Goal: Register for event/course

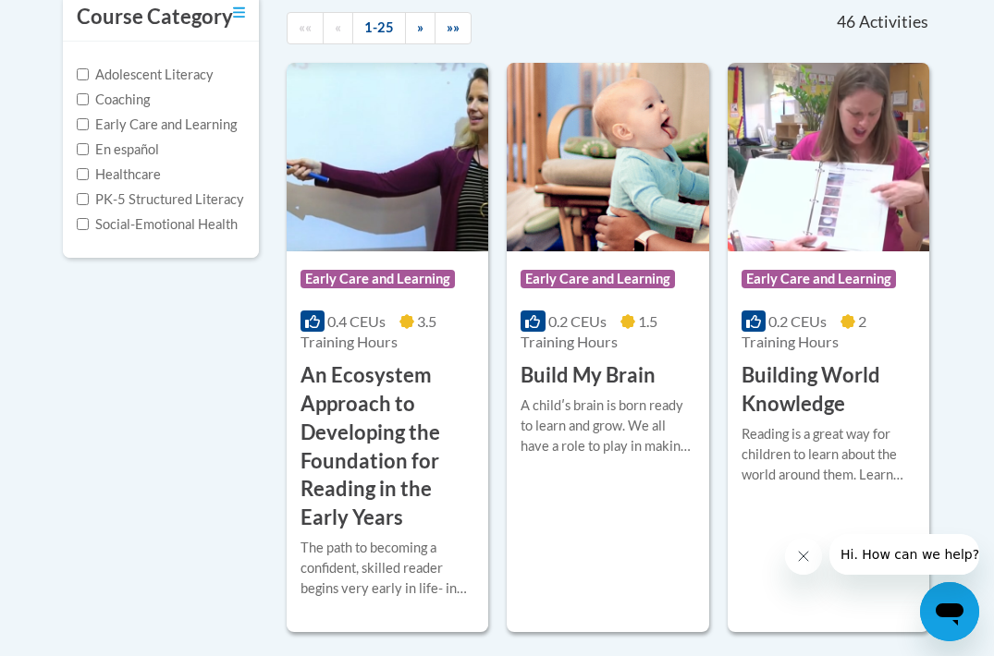
scroll to position [421, 0]
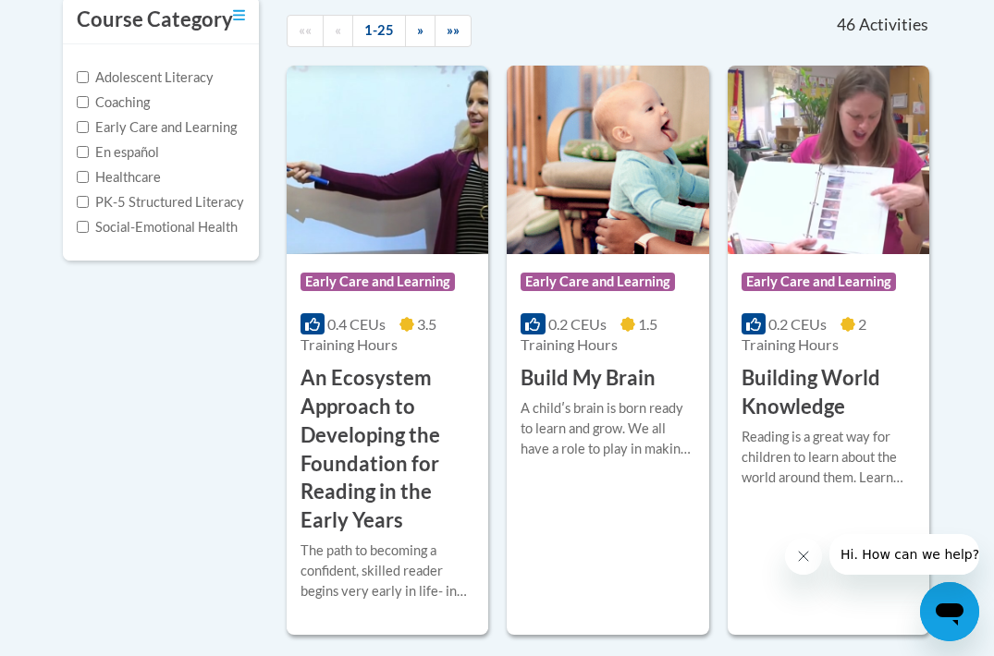
click at [383, 293] on span "Early Care and Learning" at bounding box center [380, 284] width 159 height 23
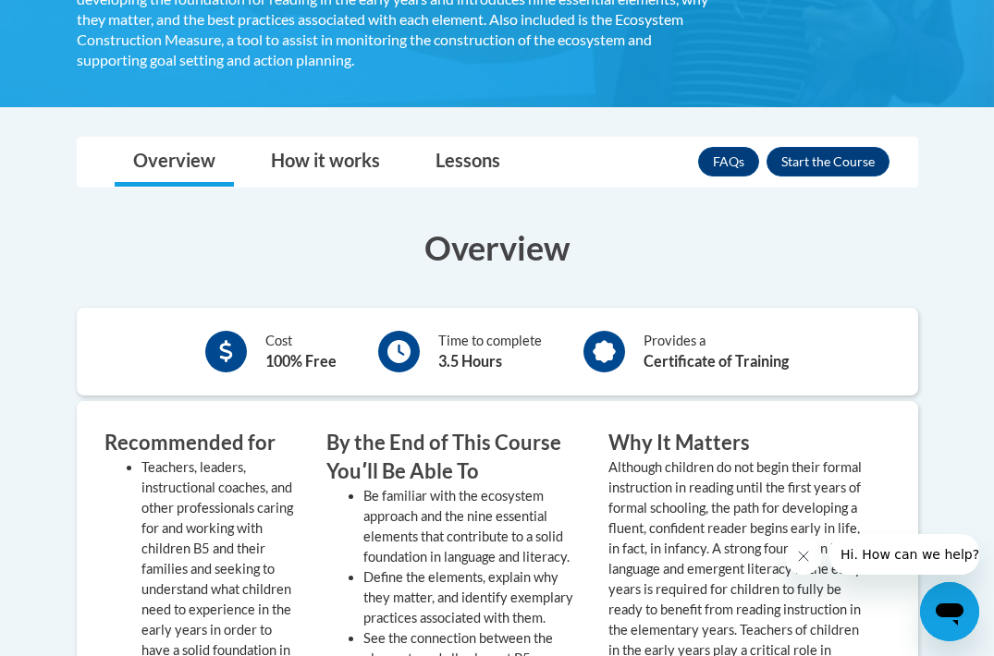
scroll to position [607, 0]
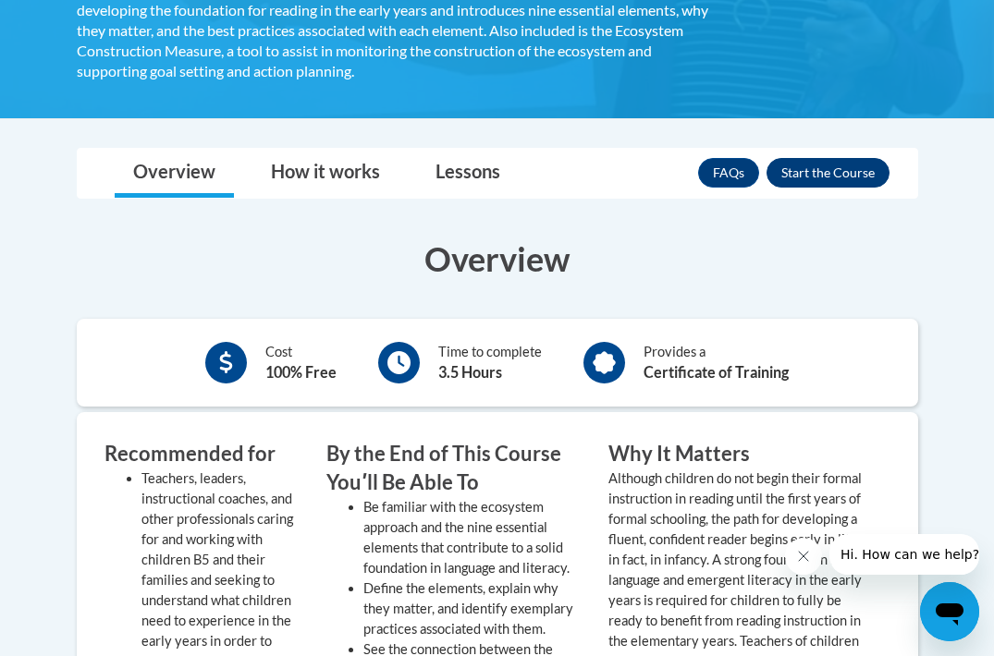
click at [801, 171] on button "Enroll" at bounding box center [828, 173] width 123 height 30
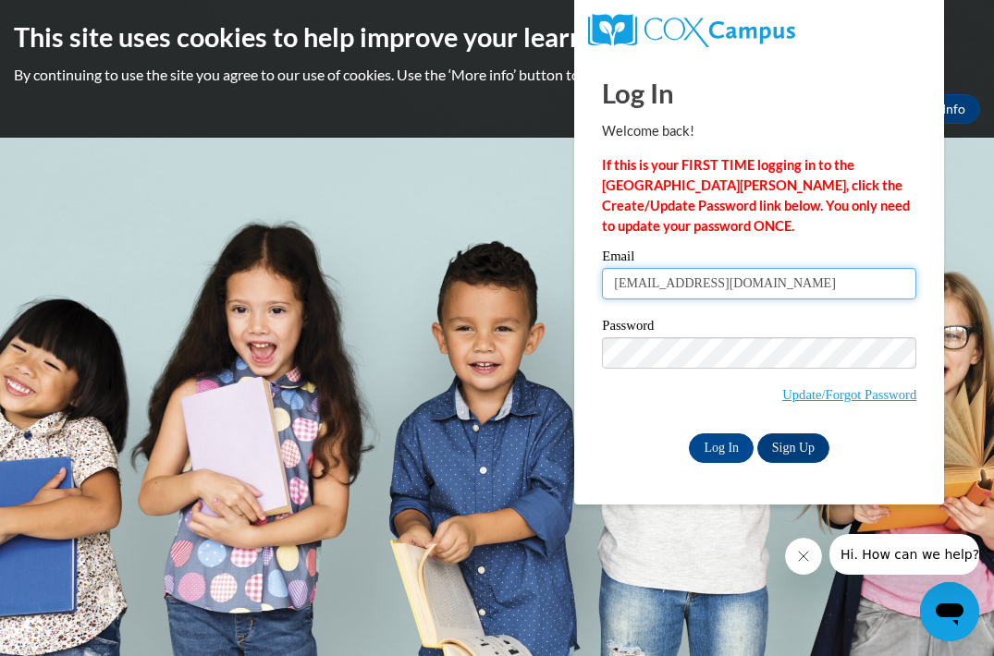
type input "Imaratran7@gmail.com"
click at [787, 457] on link "Sign Up" at bounding box center [793, 449] width 72 height 30
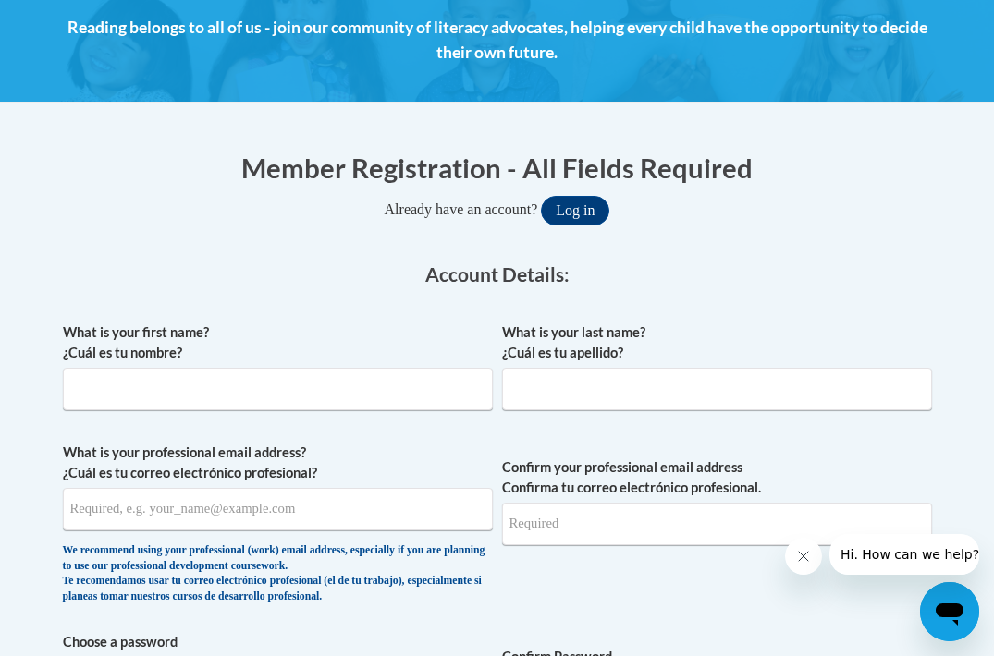
scroll to position [269, 0]
type input "i"
type input "Imara"
click at [566, 410] on div "What is your last name? ¿Cuál es tu apellido?" at bounding box center [717, 374] width 430 height 102
type input "Tran"
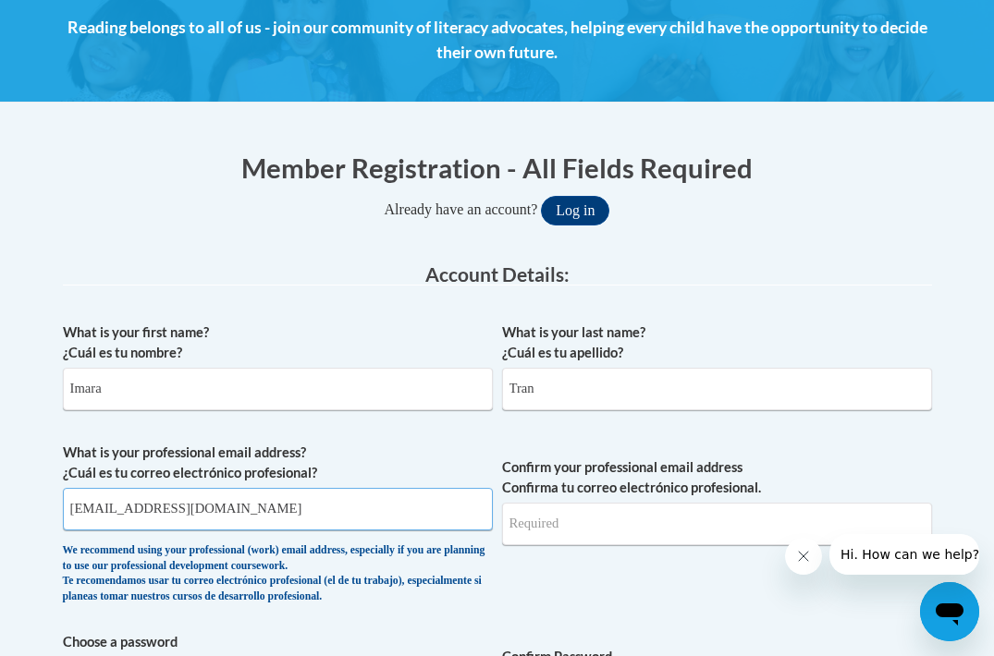
type input "itran3@jh.edu"
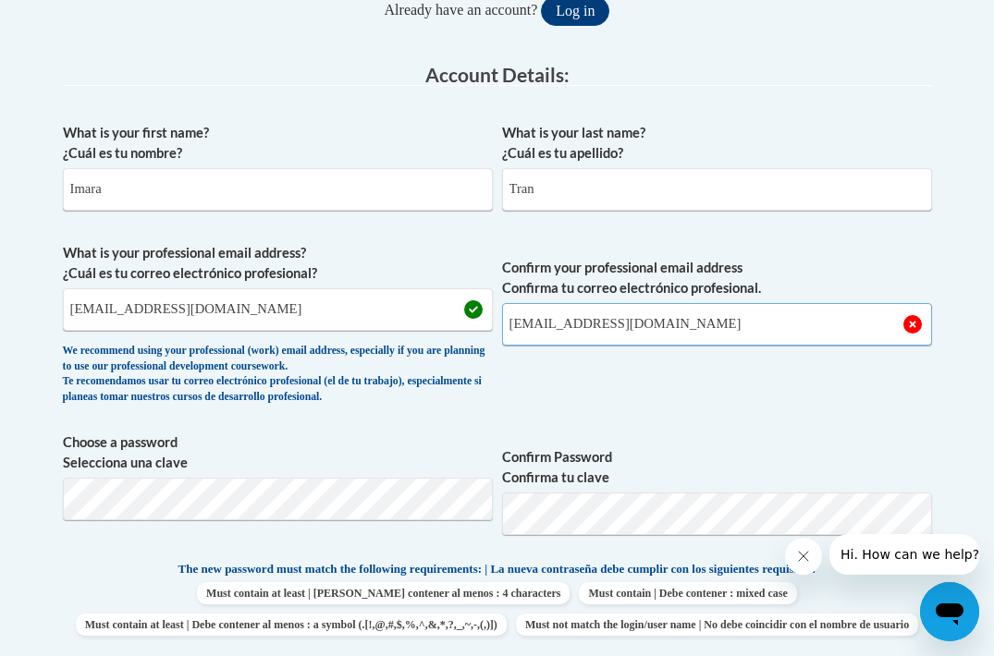
scroll to position [476, 0]
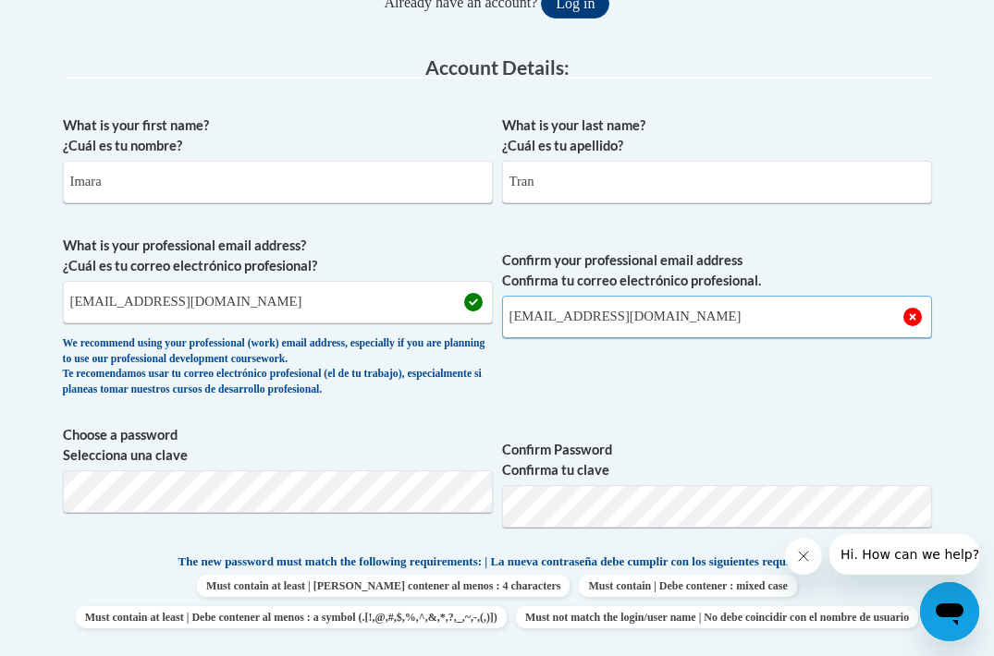
type input "itran3@jh.edu"
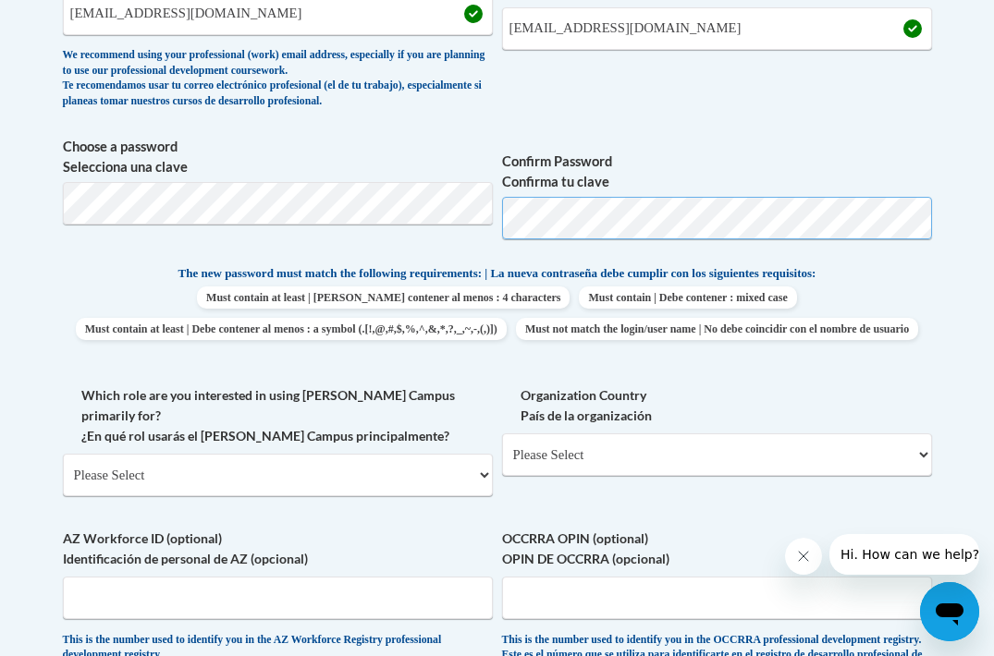
scroll to position [849, 0]
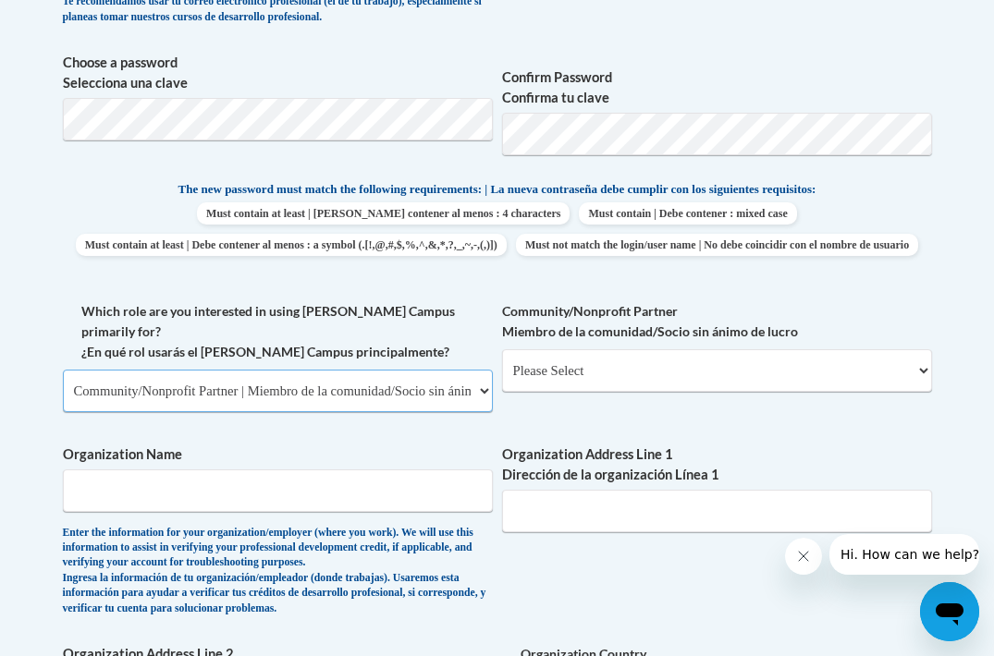
select select "5a18ea06-2b54-4451-96f2-d152daf9eac5"
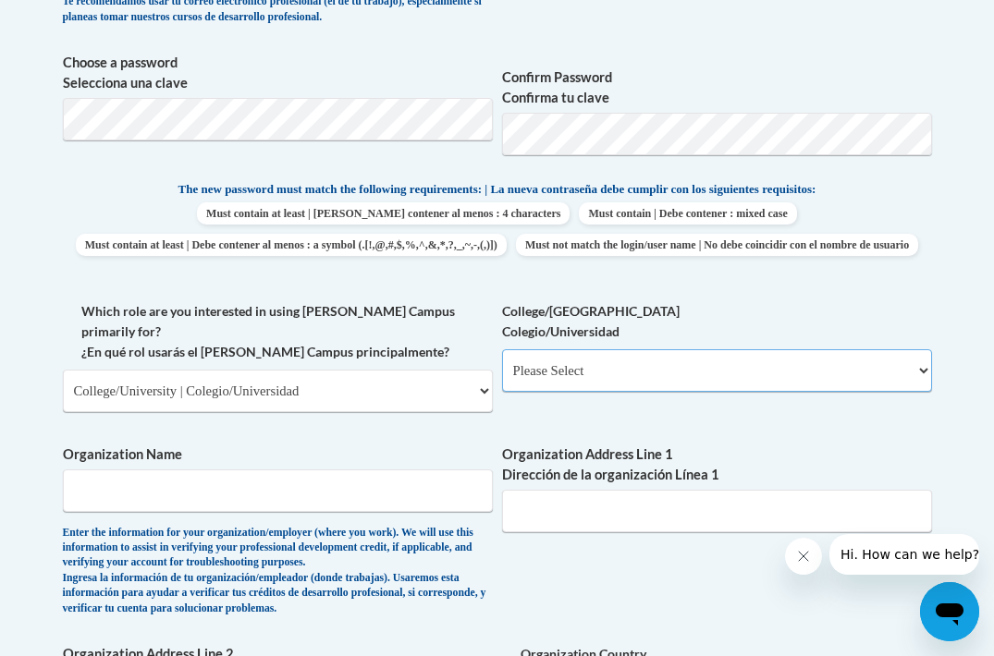
select select "99b32b07-cffc-426c-8bf6-0cd77760d84b"
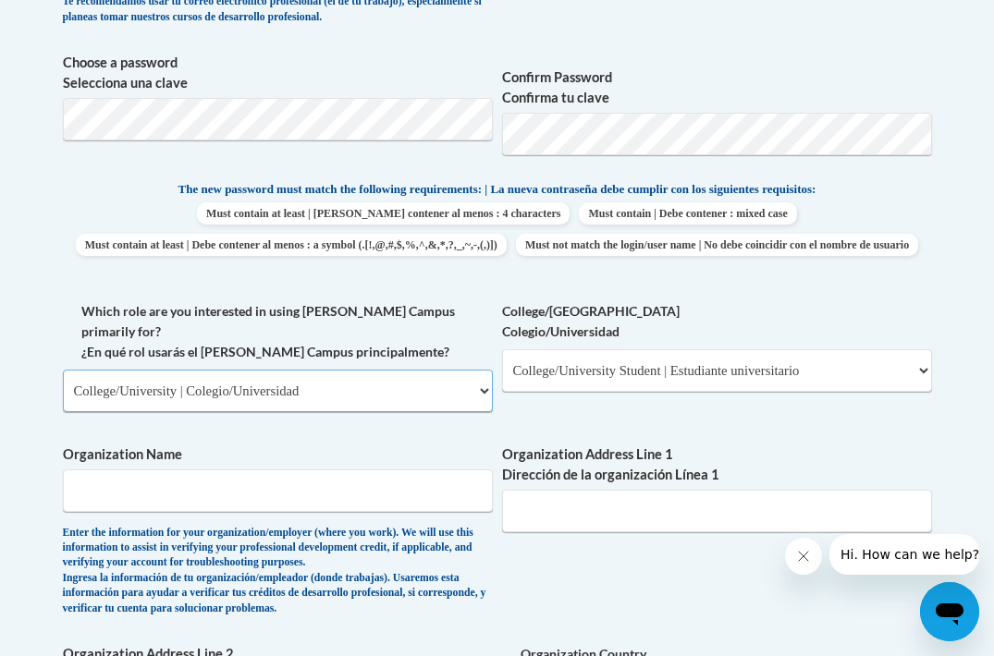
select select "fbf2d438-af2f-41f8-98f1-81c410e29de3"
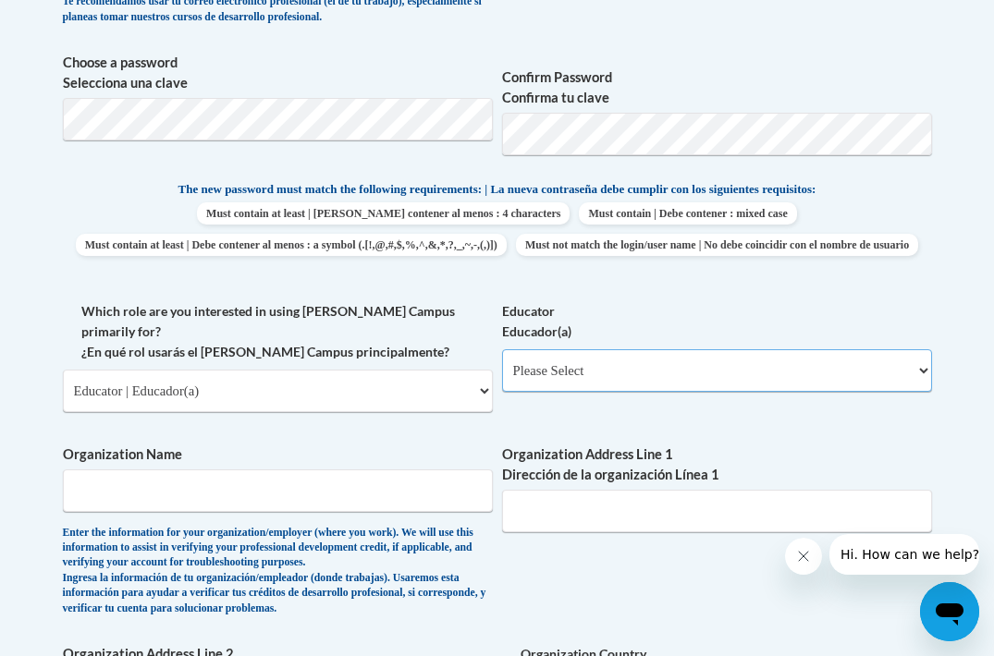
select select "8e40623d-54d0-45cd-9f92-5df65cd3f8cf"
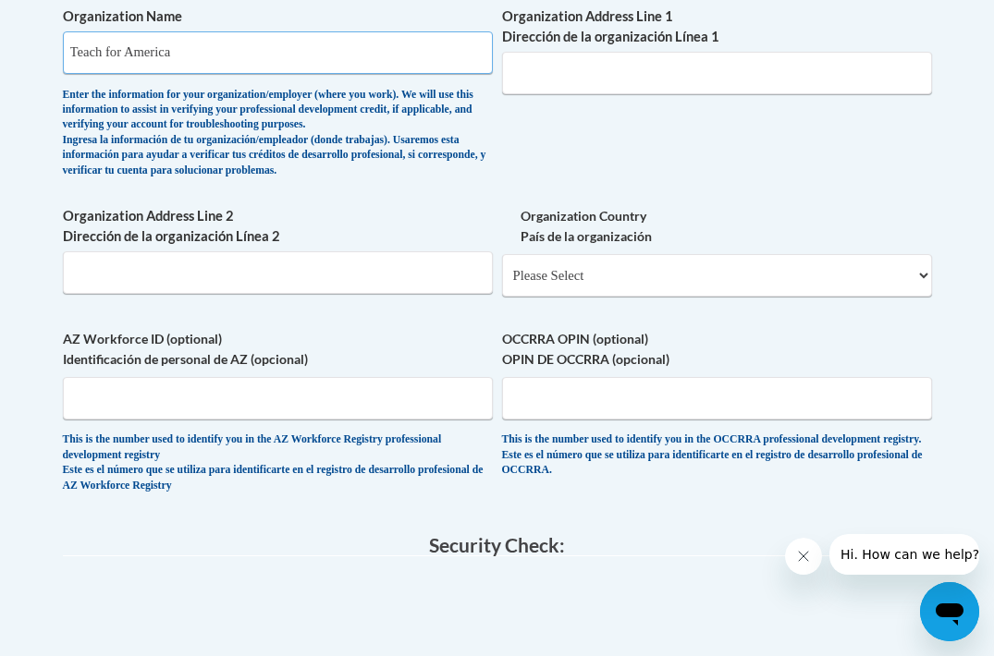
scroll to position [1288, 0]
type input "Teach for America"
select select "ad49bcad-a171-4b2e-b99c-48b446064914"
select select
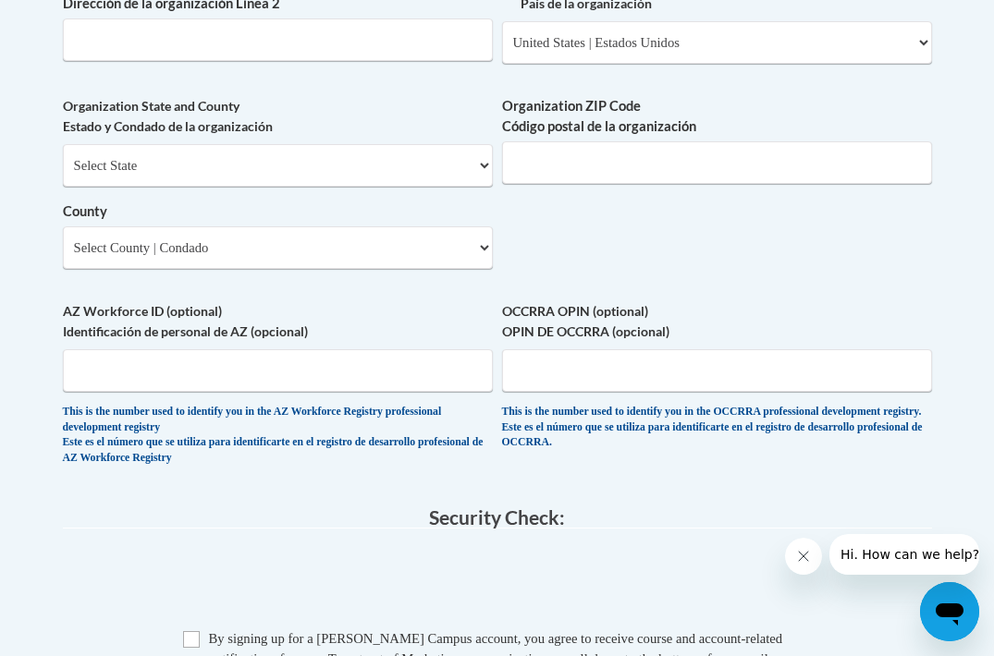
scroll to position [1593, 0]
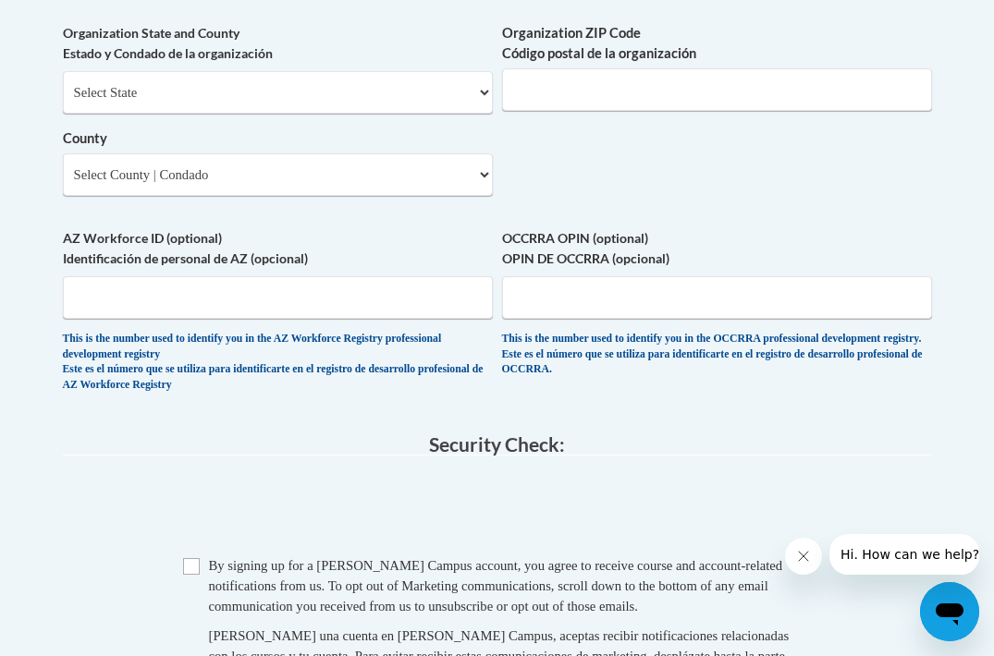
click at [230, 556] on div "By signing up for a Cox Campus account, you agree to receive course and account…" at bounding box center [510, 586] width 603 height 61
click at [198, 558] on input "Checkbox" at bounding box center [191, 566] width 17 height 17
checkbox input "true"
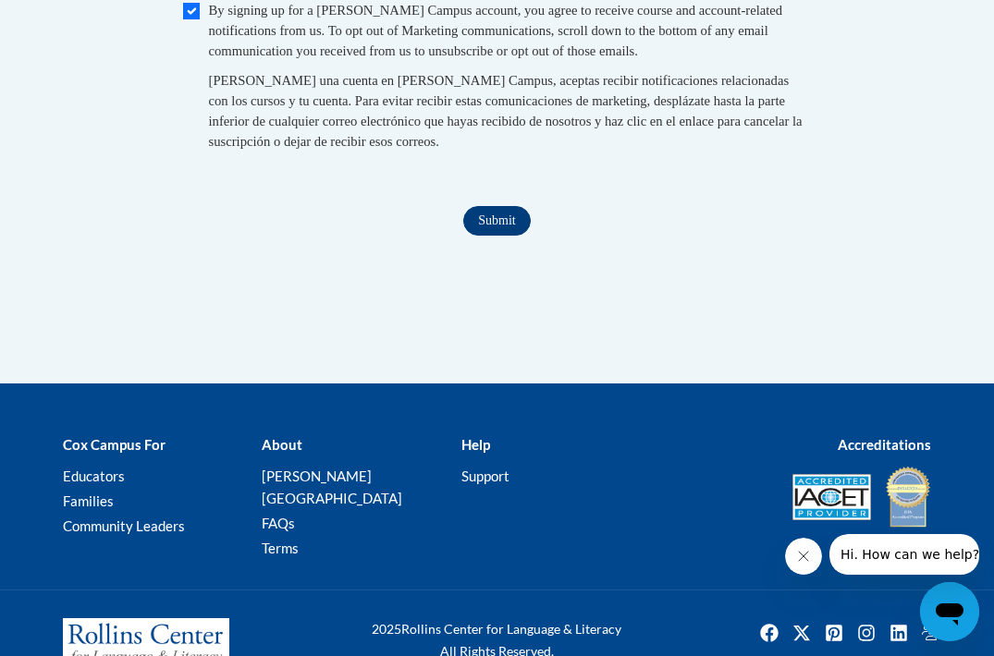
click at [515, 206] on input "Submit" at bounding box center [496, 221] width 67 height 30
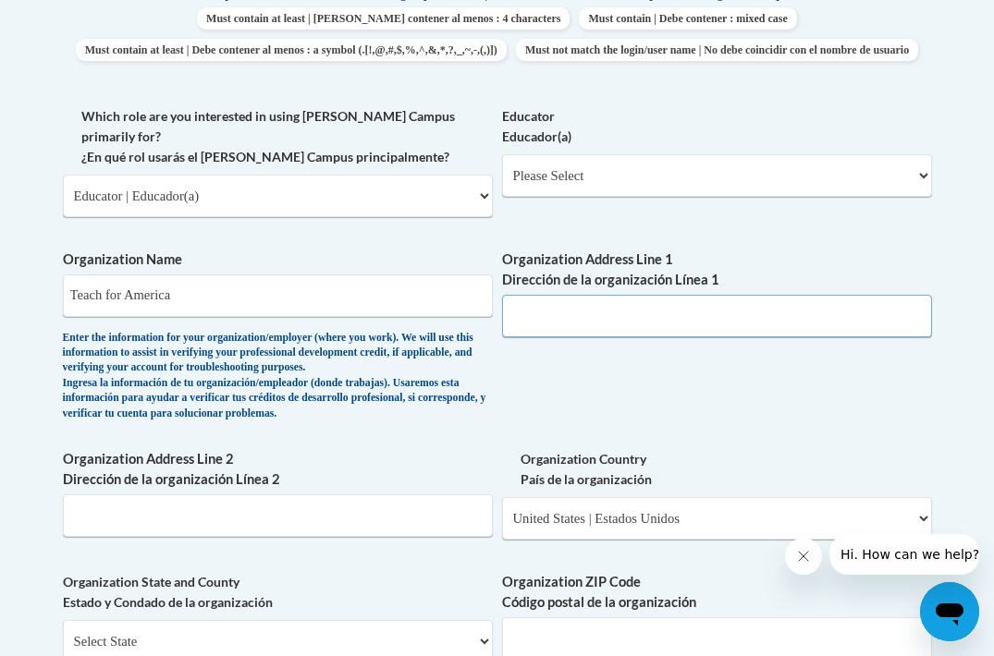
scroll to position [1044, 0]
type input "2720 maryland ave"
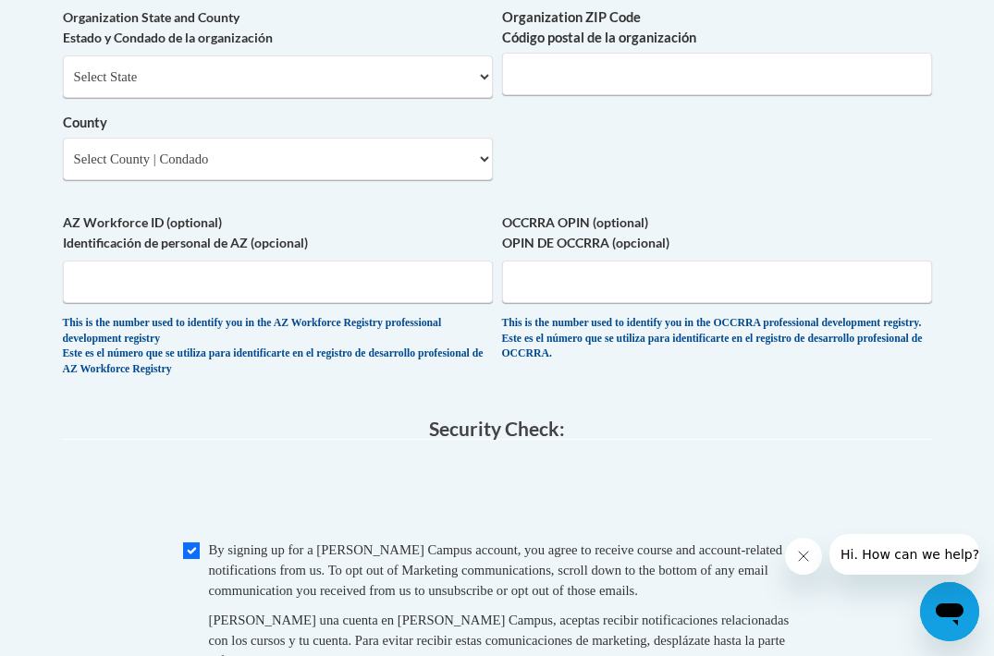
scroll to position [1604, 0]
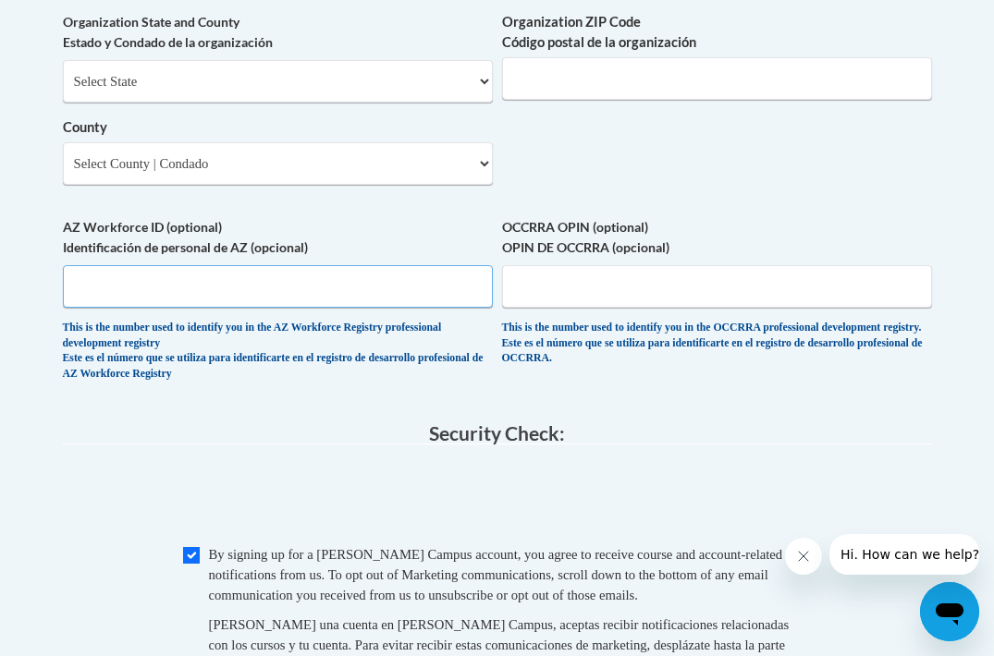
click at [420, 265] on input "AZ Workforce ID (optional) Identificación de personal de AZ (opcional)" at bounding box center [278, 286] width 430 height 43
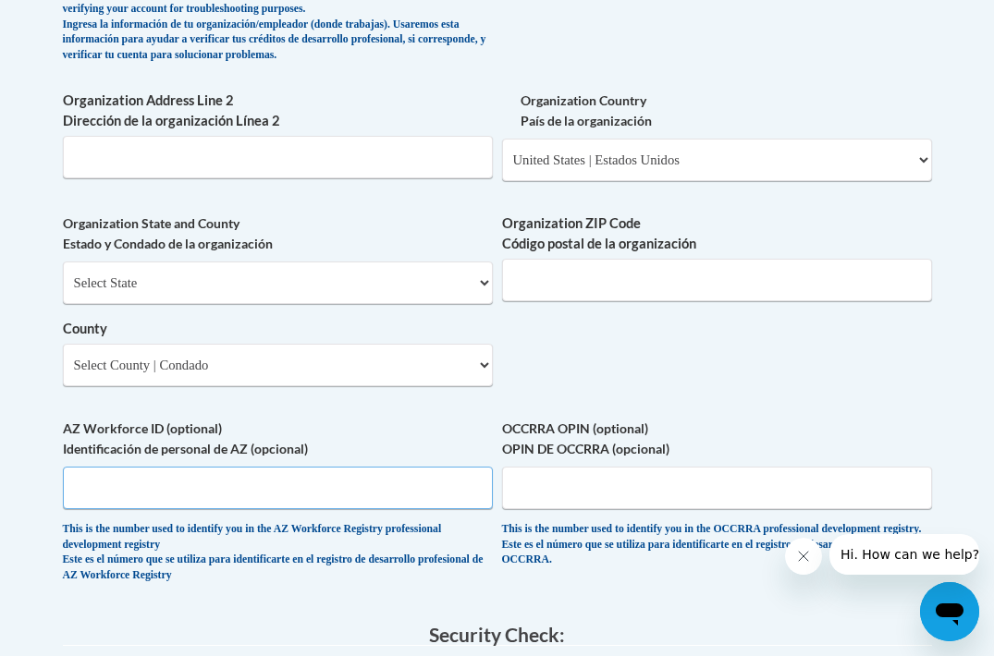
scroll to position [1384, 0]
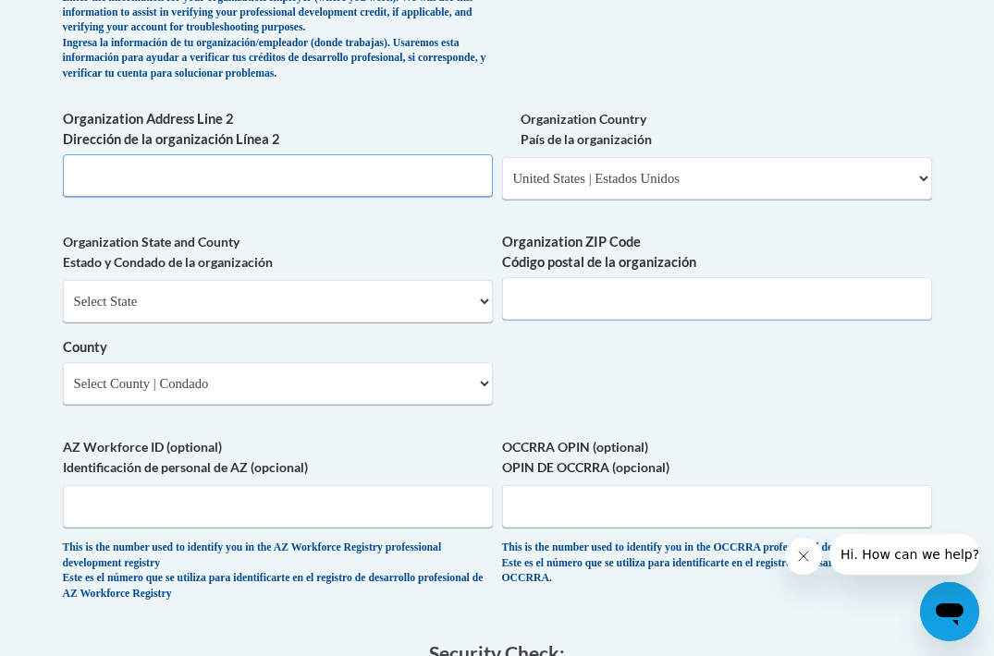
click at [340, 177] on input "Organization Address Line 2 Dirección de la organización Línea 2" at bounding box center [278, 175] width 430 height 43
type input "b"
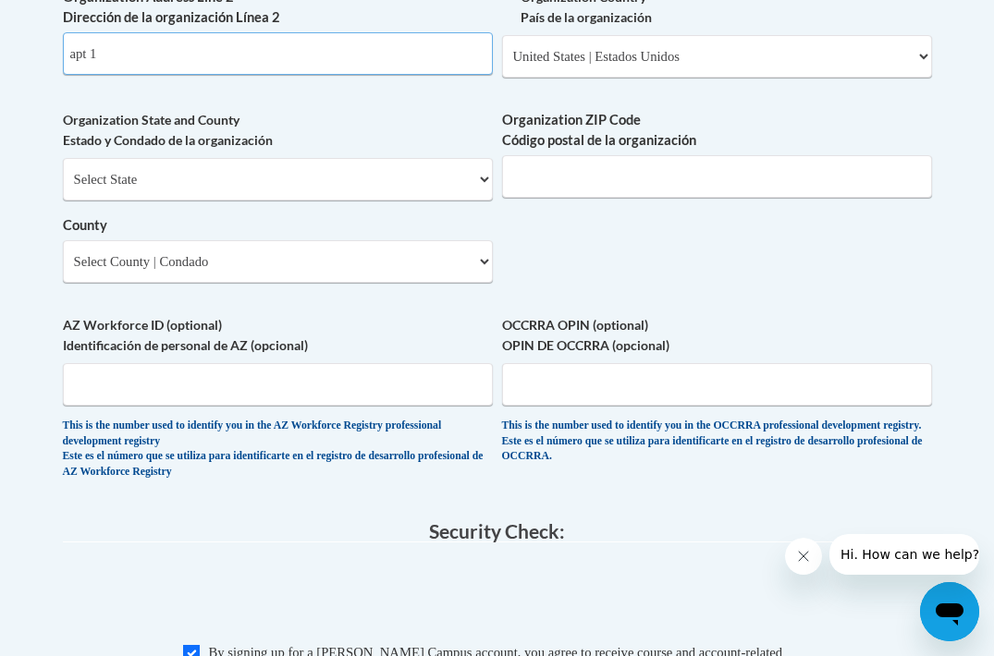
scroll to position [1728, 0]
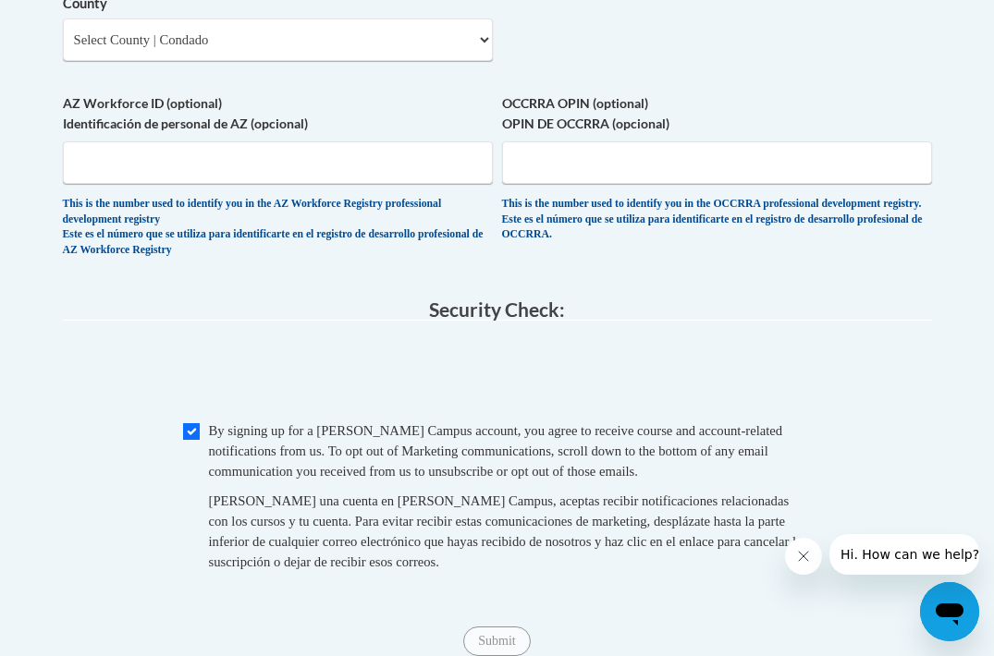
type input "apt 1"
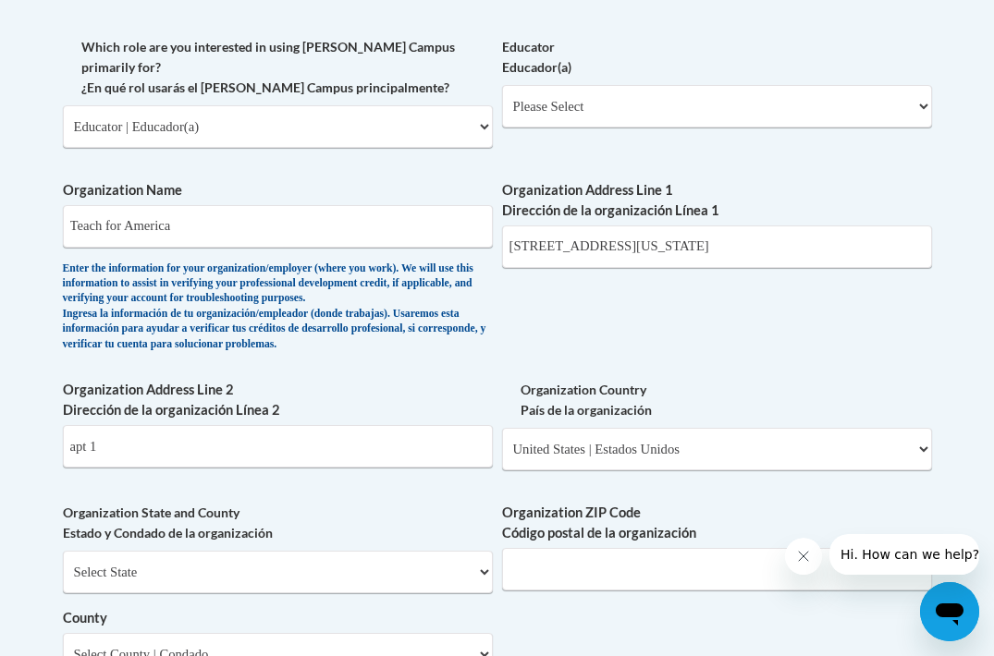
scroll to position [1118, 0]
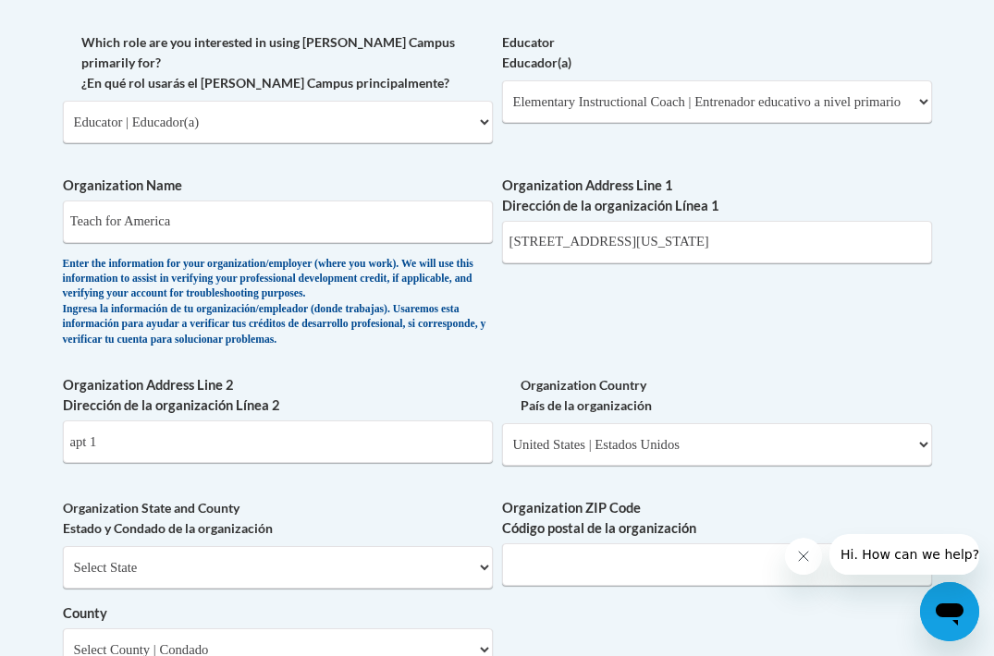
click at [662, 107] on span "Educator Educador(a) Please Select Early Learning/Daycare Teacher/Family Home C…" at bounding box center [717, 77] width 430 height 91
select select "8e40623d-54d0-45cd-9f92-5df65cd3f8cf"
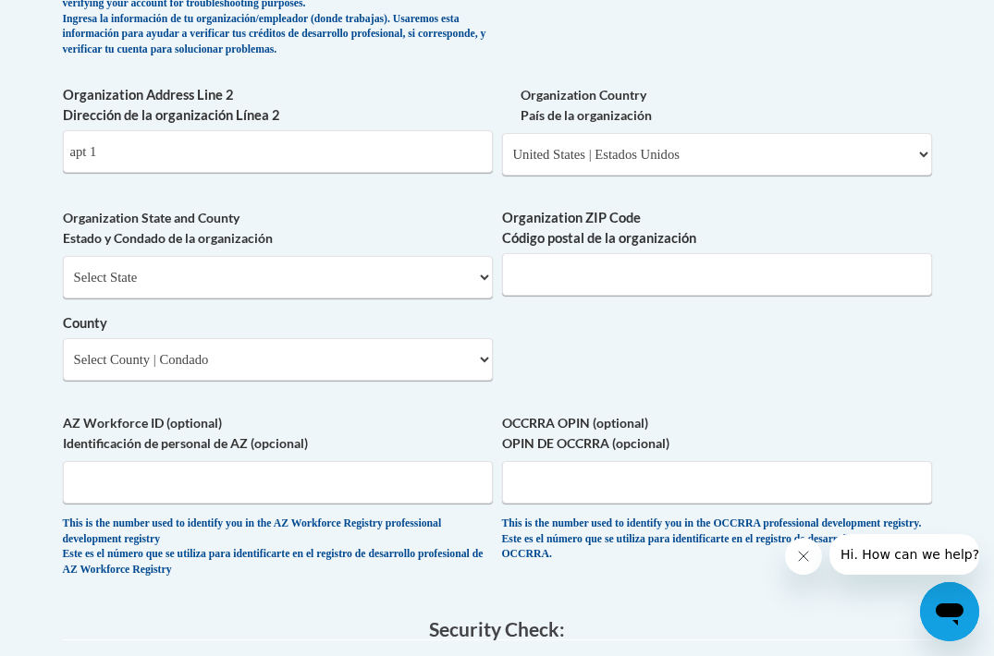
scroll to position [1376, 0]
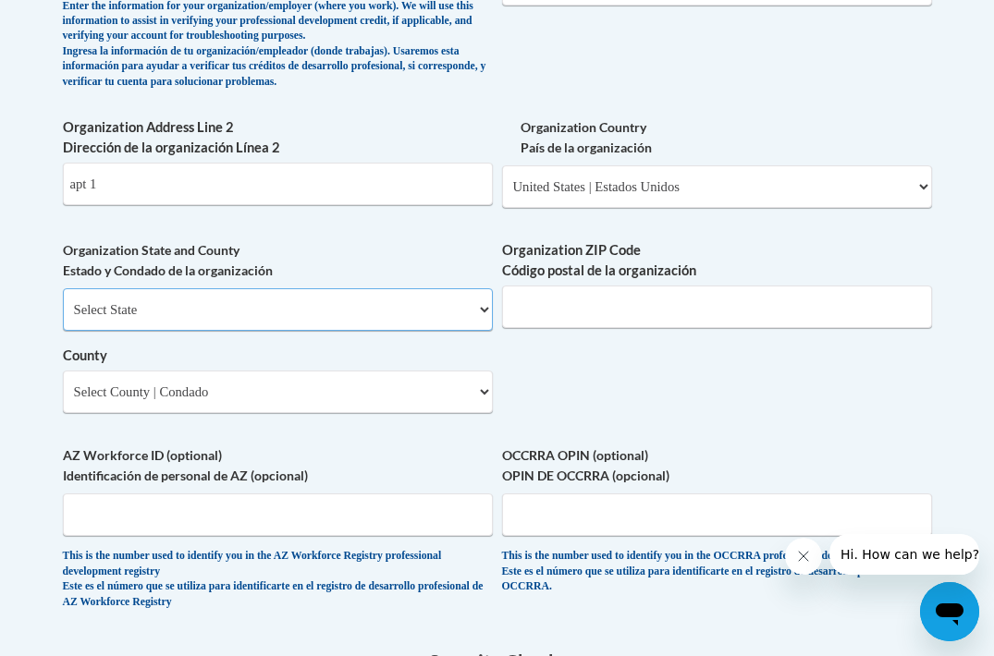
select select "Maryland"
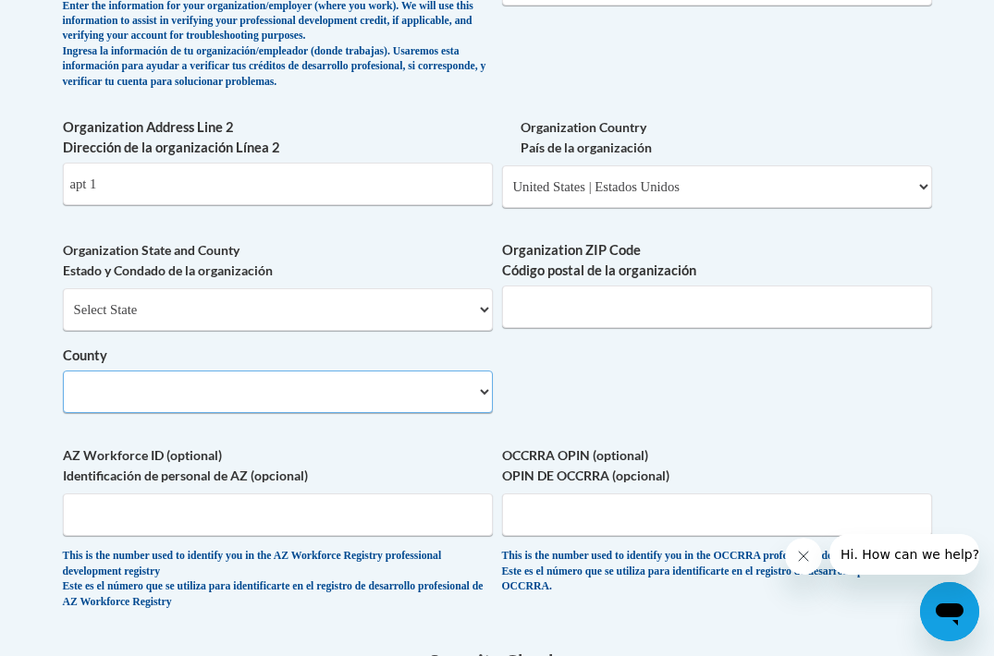
click at [295, 371] on select "County" at bounding box center [278, 392] width 430 height 43
select select "Baltimore"
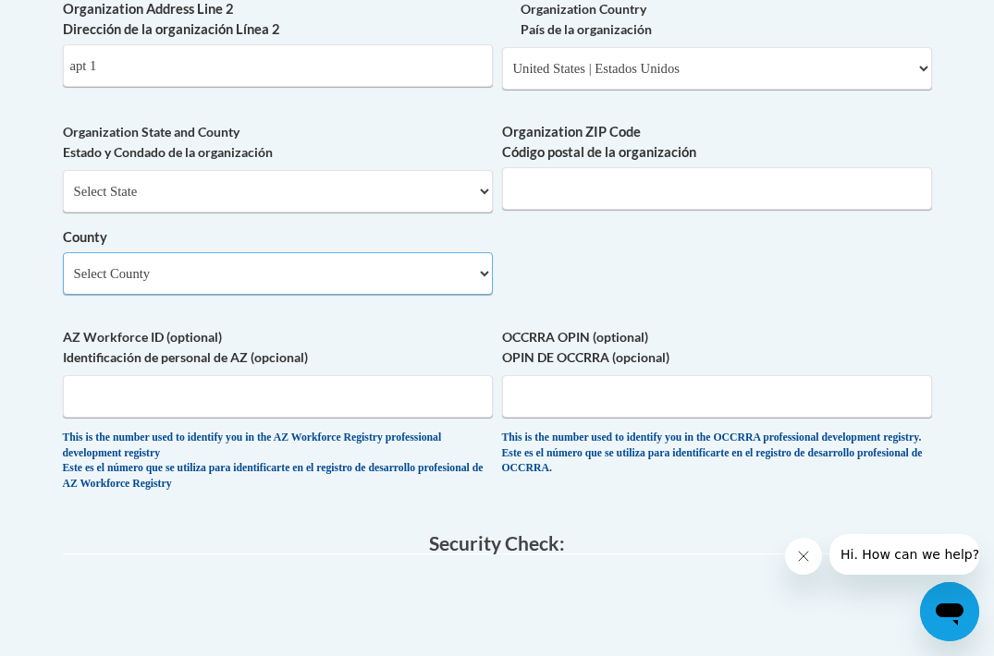
scroll to position [1510, 0]
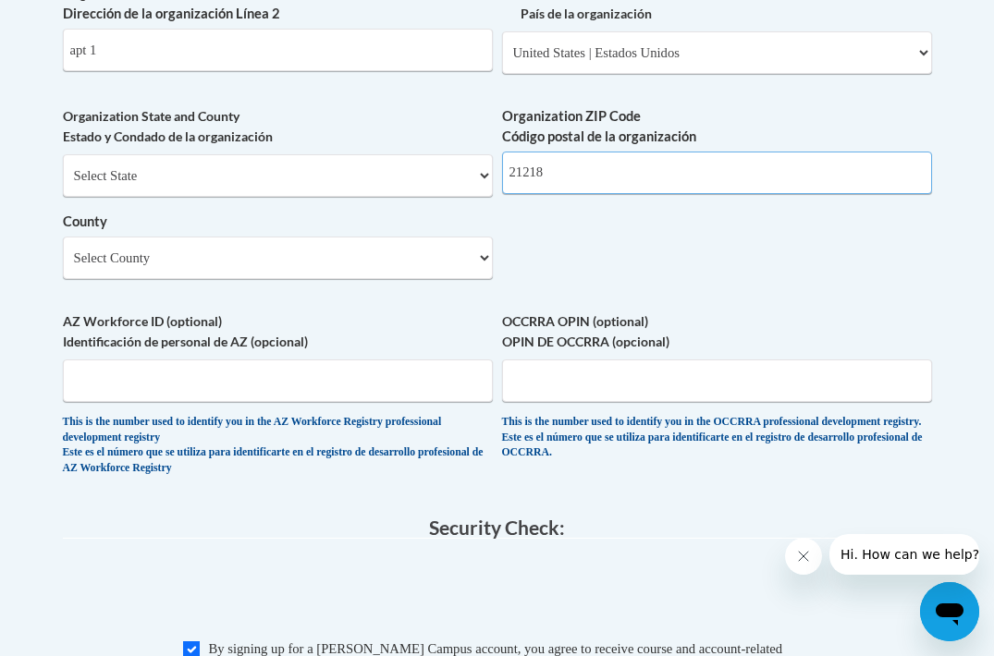
type input "21218"
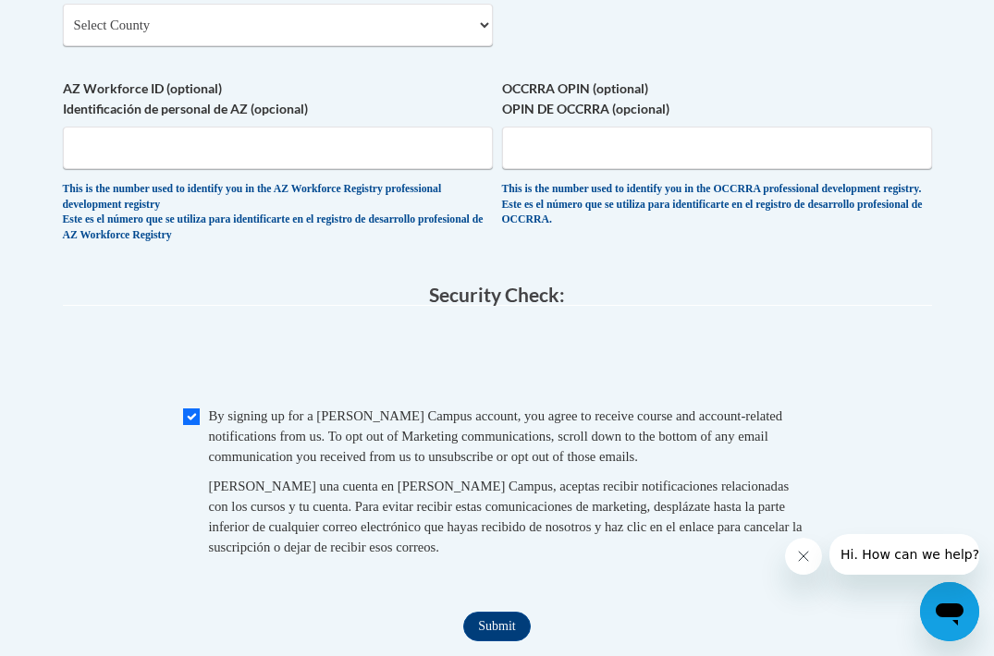
scroll to position [1760, 0]
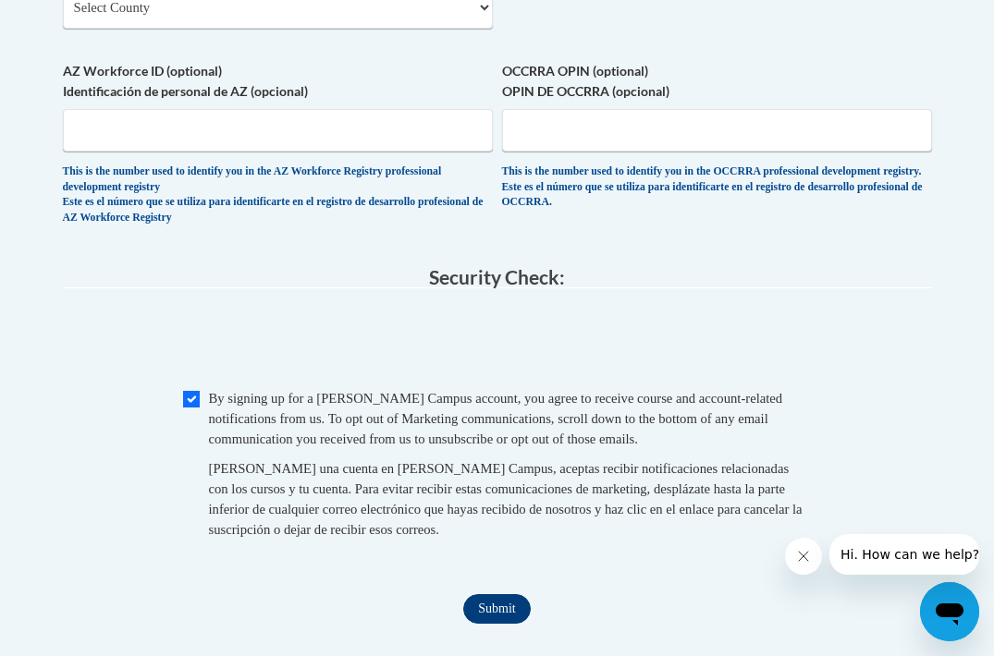
click at [503, 595] on input "Submit" at bounding box center [496, 610] width 67 height 30
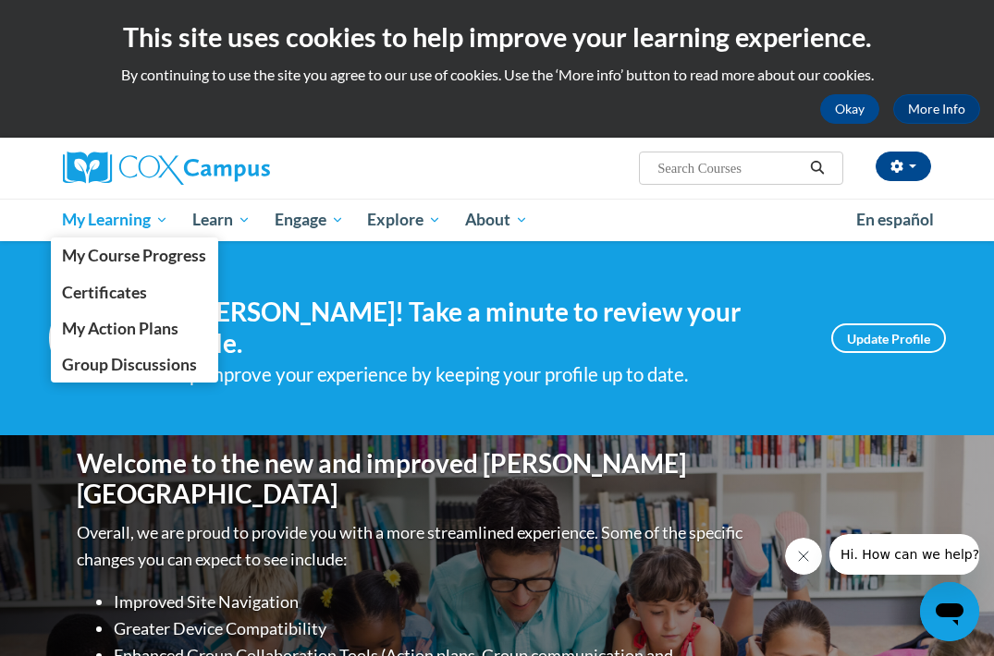
click at [148, 215] on span "My Learning" at bounding box center [115, 220] width 106 height 22
click at [133, 321] on span "My Action Plans" at bounding box center [120, 328] width 117 height 19
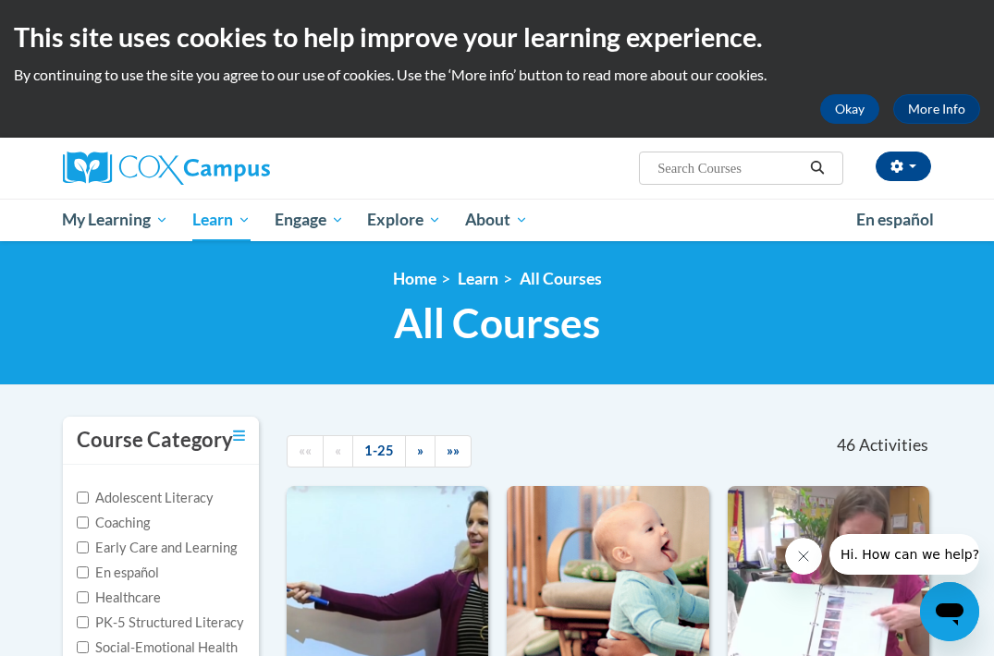
click at [713, 168] on input "Search..." at bounding box center [730, 168] width 148 height 22
paste input "Systematic and Explicit Phonics Instruction"
type input "Systematic and Explicit Phonics Instruction"
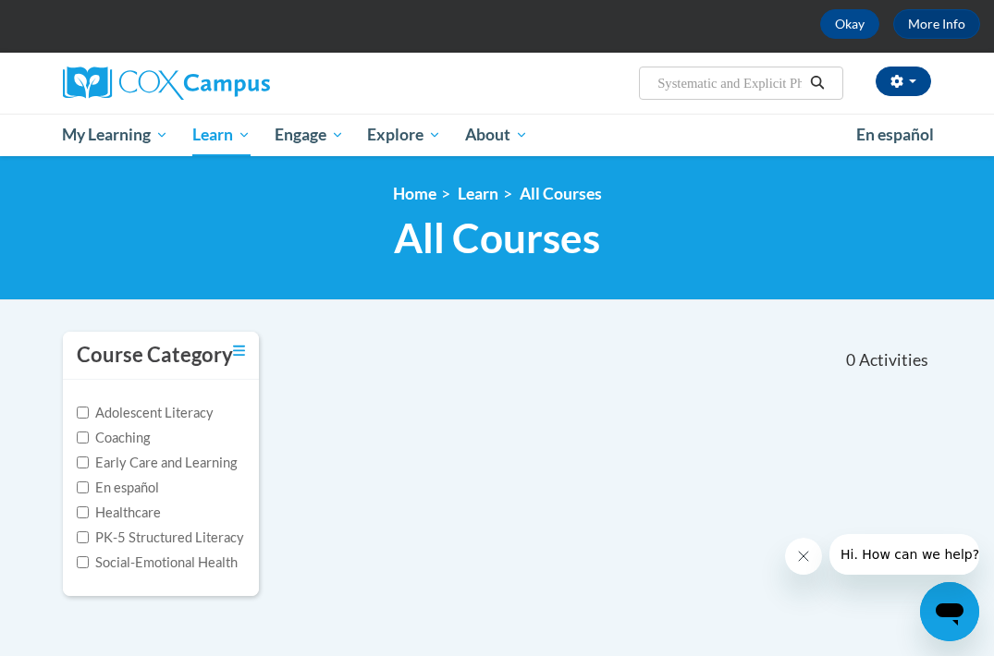
scroll to position [92, 0]
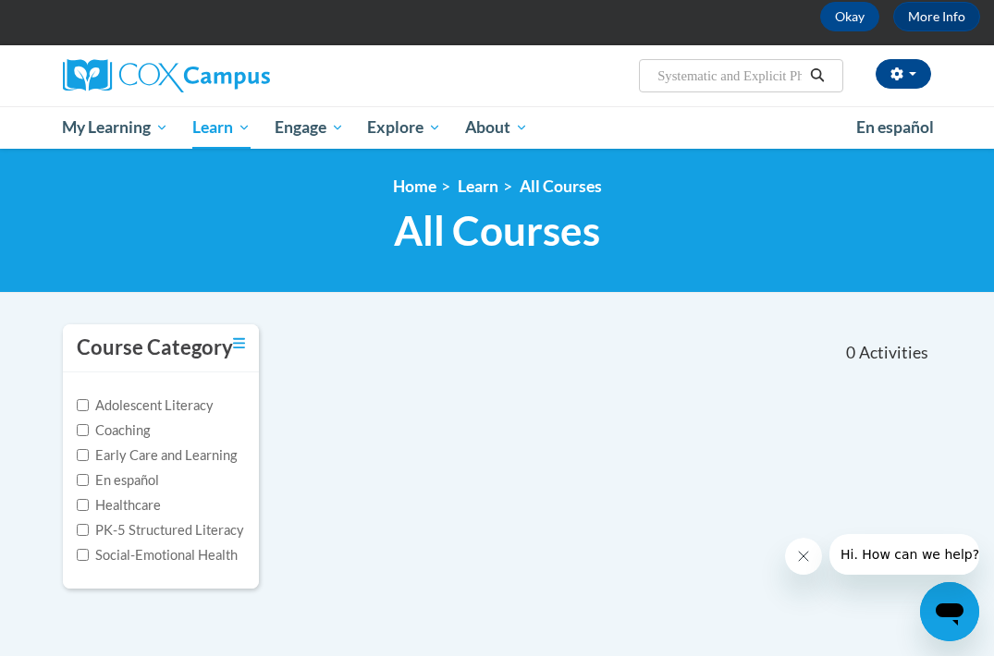
click at [744, 78] on input "Systematic and Explicit Phonics Instruction" at bounding box center [730, 76] width 148 height 22
click at [661, 79] on input "Systematic and Explicit Phonics Instruction" at bounding box center [730, 76] width 148 height 22
drag, startPoint x: 714, startPoint y: 74, endPoint x: 848, endPoint y: 66, distance: 134.3
click at [848, 66] on div "[PERSON_NAME] (Eastern Daylight Time GMT-0400 ) My Profile Inbox My Transcripts…" at bounding box center [647, 68] width 598 height 47
type input "Systematic"
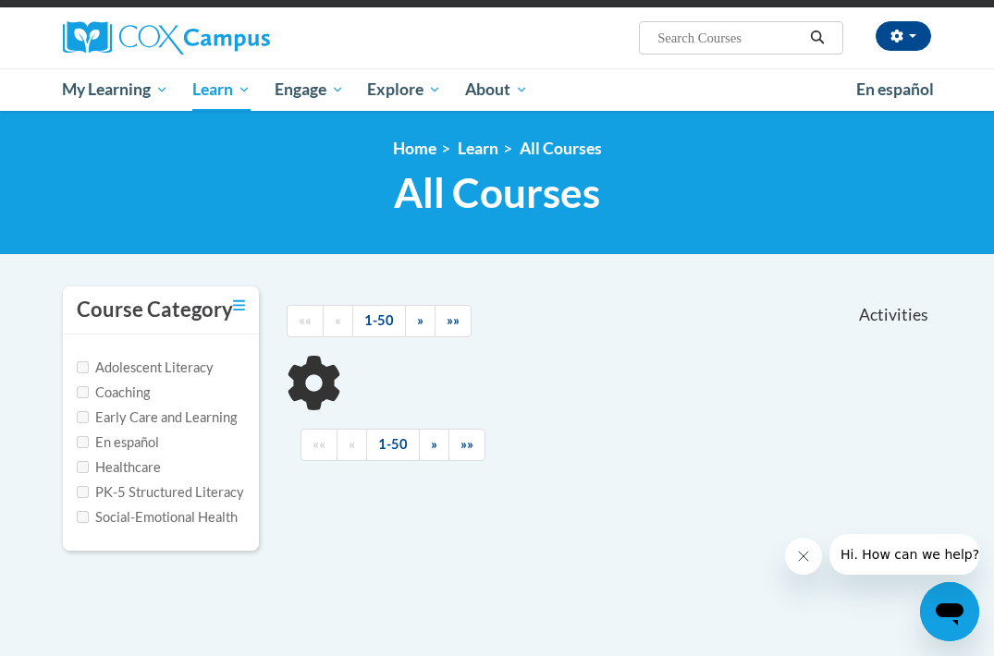
scroll to position [128, 0]
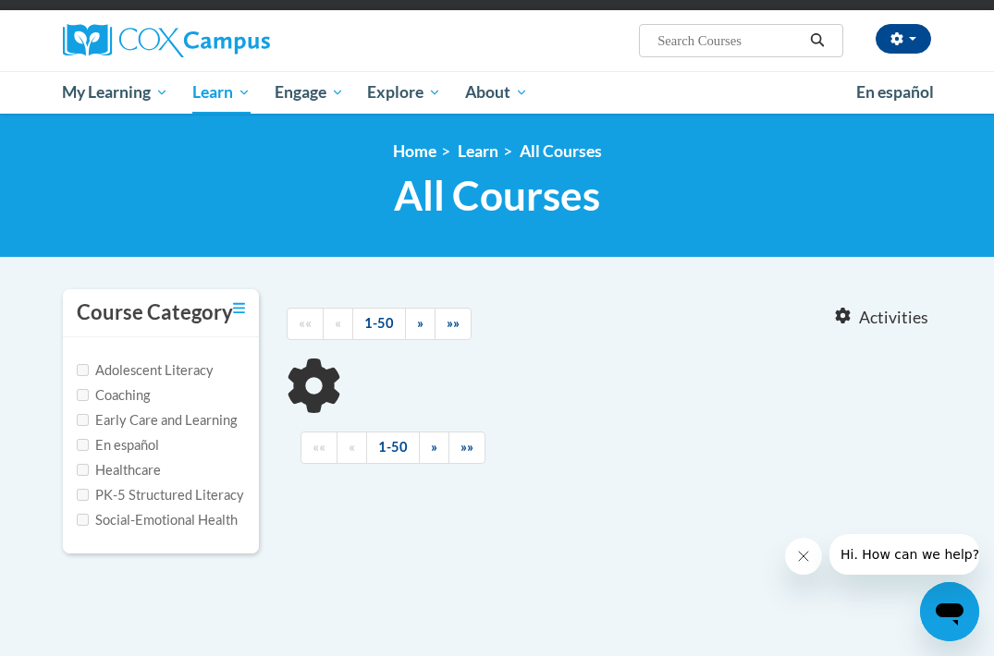
type input "Systematic"
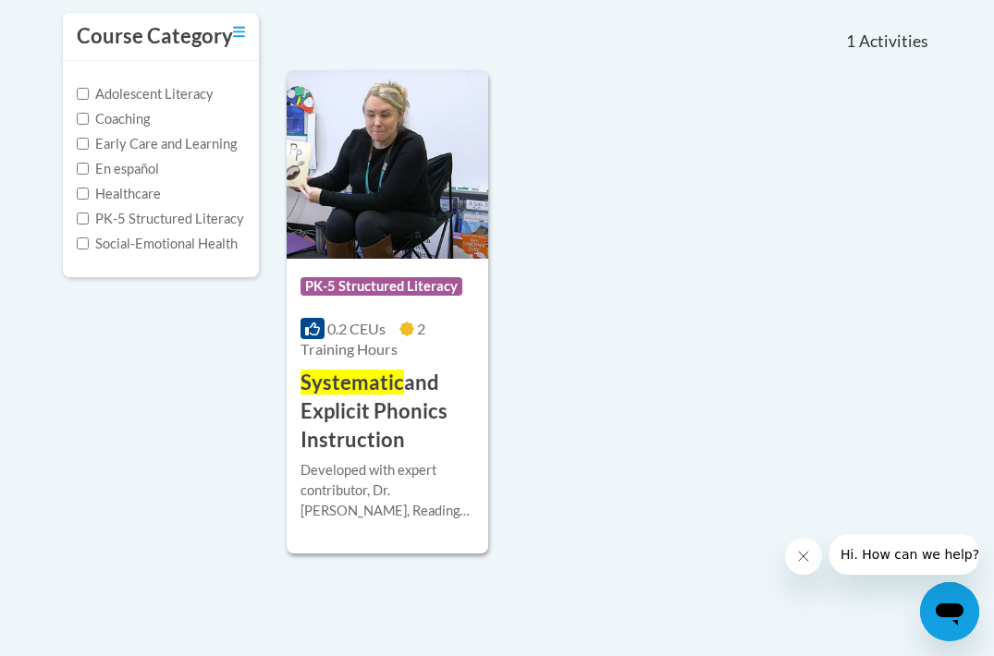
scroll to position [401, 0]
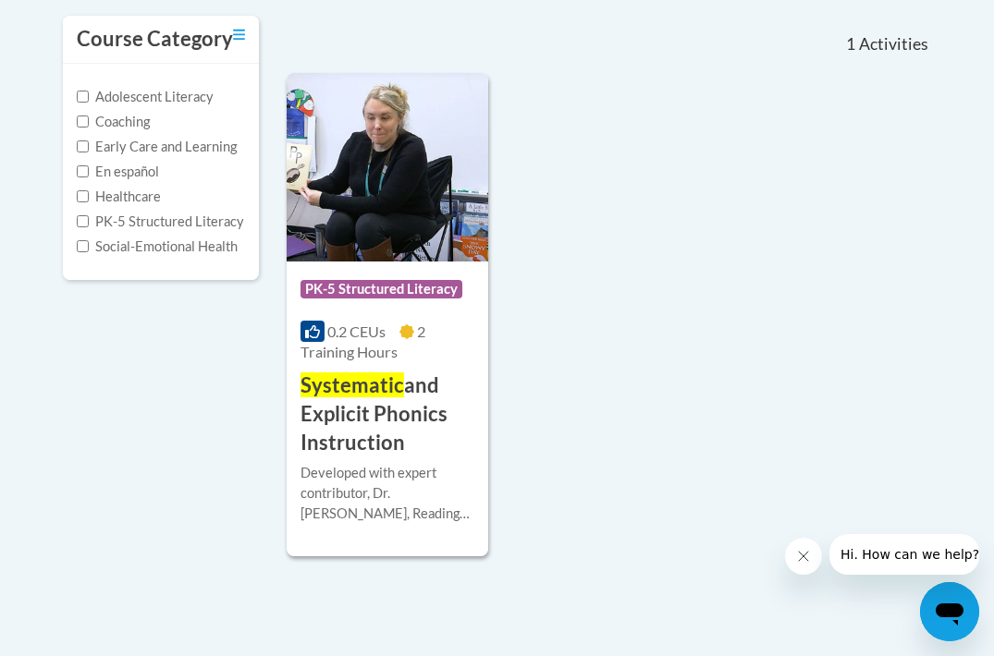
click at [383, 411] on h3 "Systematic and Explicit Phonics Instruction" at bounding box center [388, 414] width 174 height 85
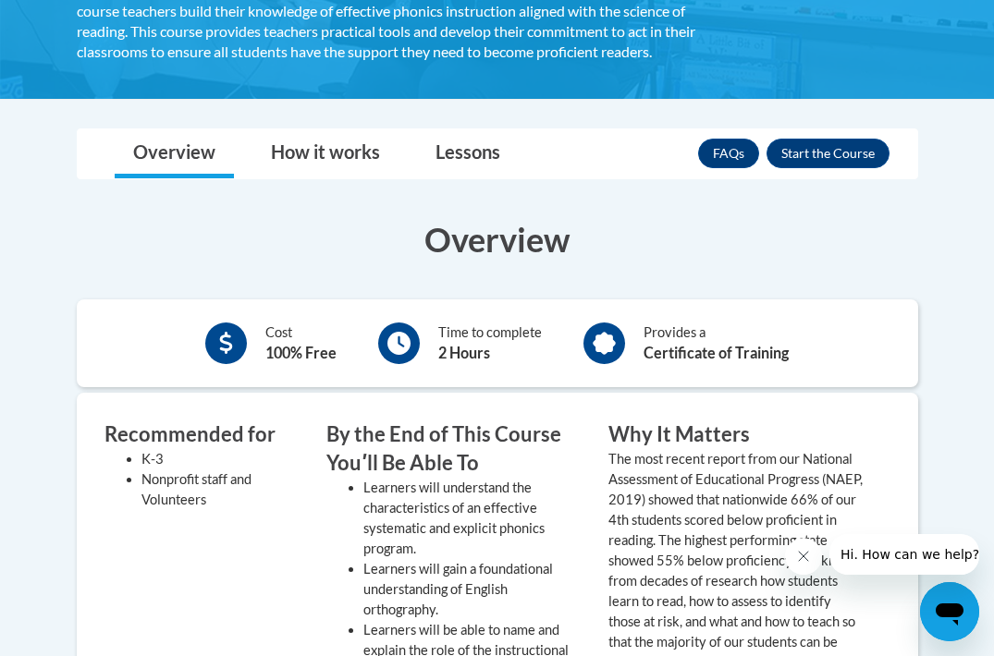
scroll to position [465, 0]
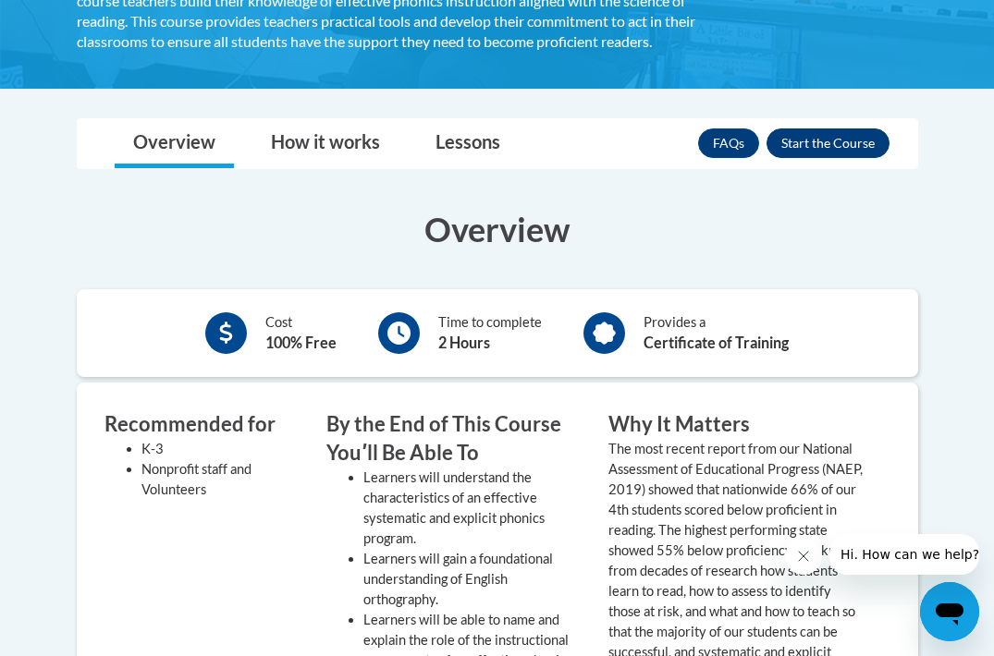
click at [840, 143] on button "Enroll" at bounding box center [828, 144] width 123 height 30
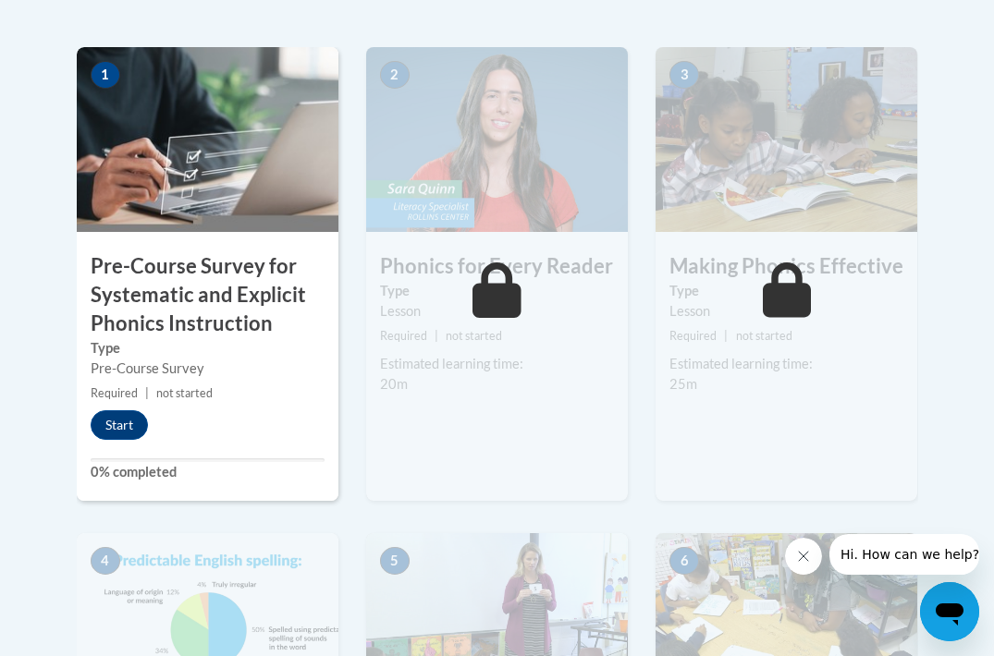
scroll to position [705, 0]
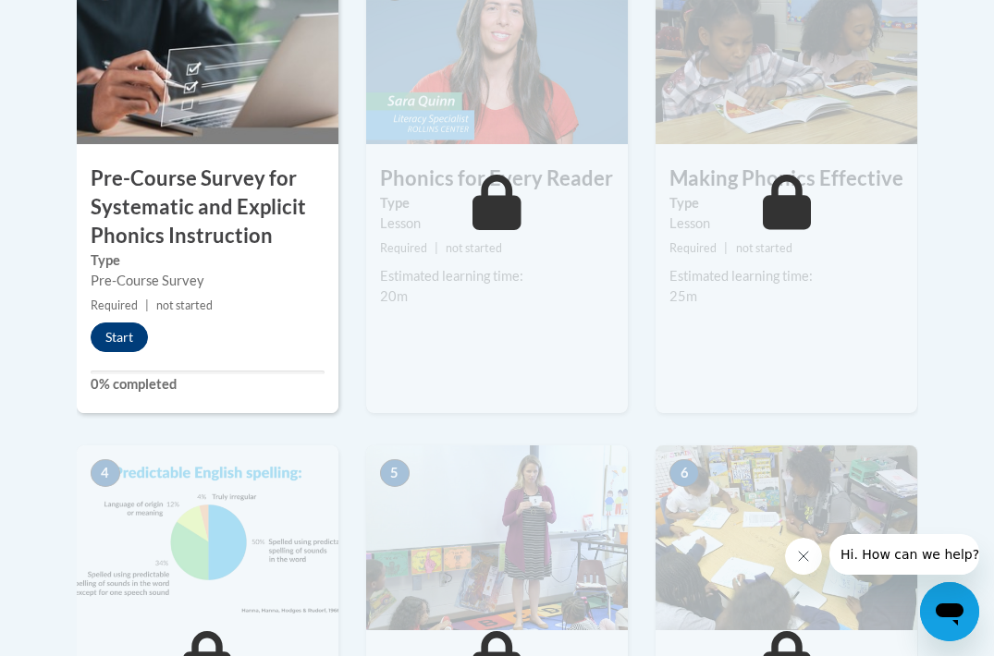
click at [130, 326] on button "Start" at bounding box center [119, 338] width 57 height 30
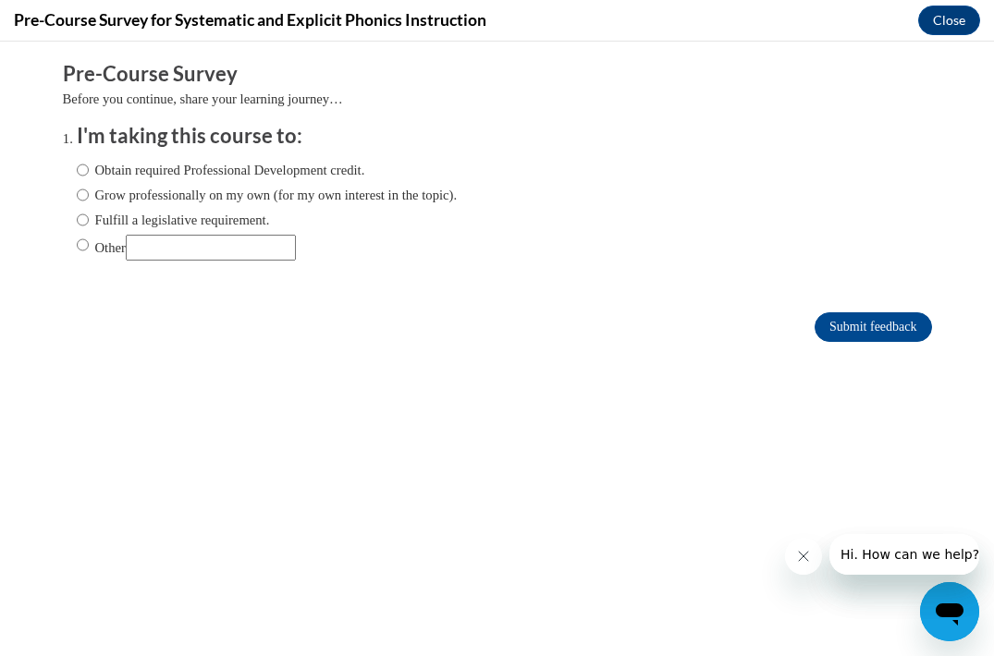
scroll to position [0, 0]
click at [247, 173] on label "Obtain required Professional Development credit." at bounding box center [221, 170] width 288 height 20
click at [89, 173] on input "Obtain required Professional Development credit." at bounding box center [83, 170] width 12 height 20
radio input "true"
click at [851, 317] on input "Submit feedback" at bounding box center [873, 328] width 117 height 30
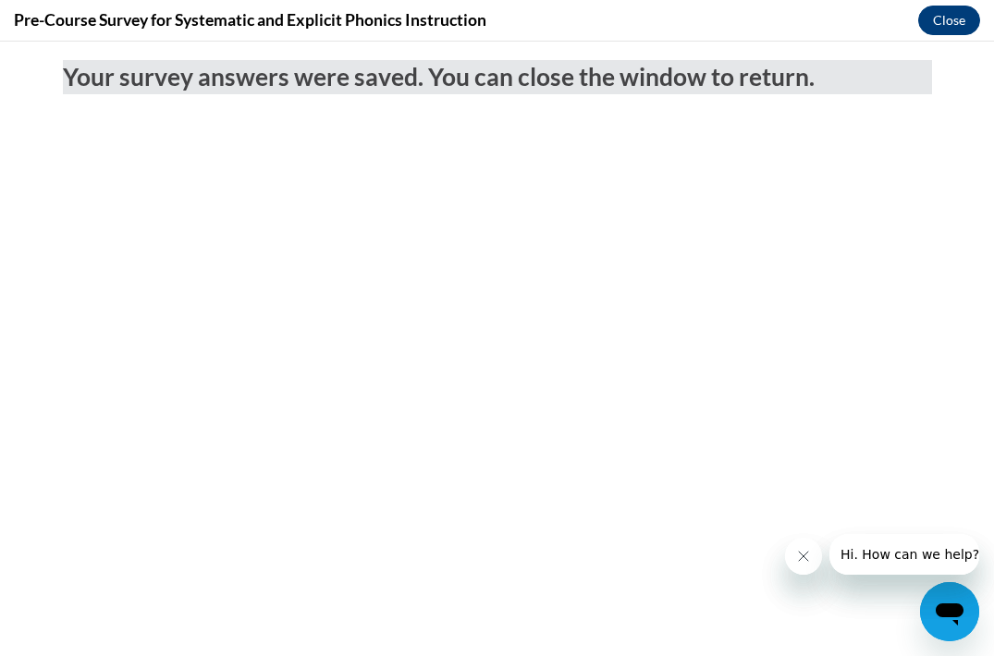
click at [954, 13] on button "Close" at bounding box center [949, 21] width 62 height 30
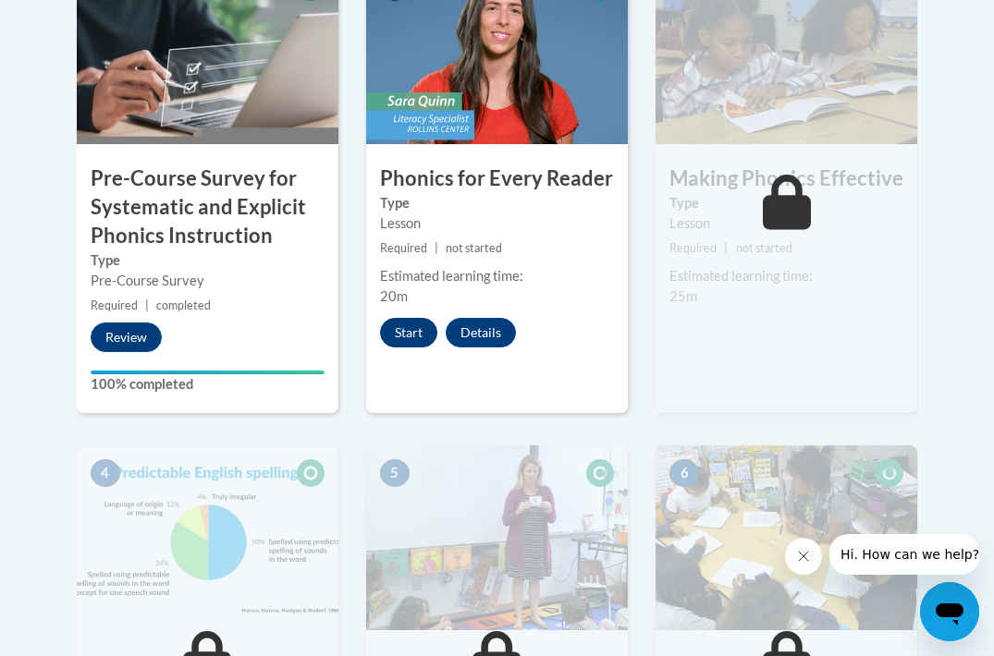
click at [413, 334] on button "Start" at bounding box center [408, 333] width 57 height 30
